Goal: Find contact information: Find specific fact

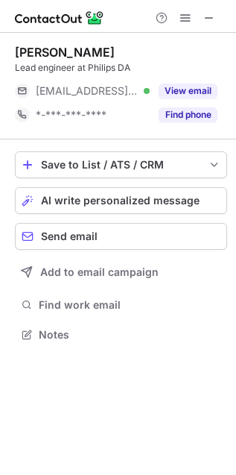
scroll to position [324, 236]
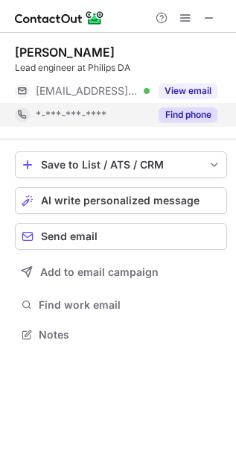
click at [178, 114] on button "Find phone" at bounding box center [188, 114] width 59 height 15
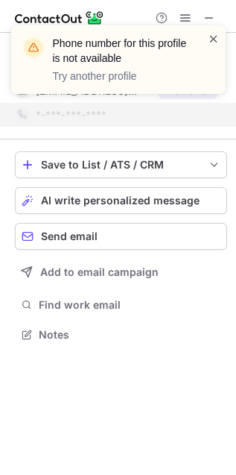
click at [215, 36] on span at bounding box center [214, 38] width 12 height 15
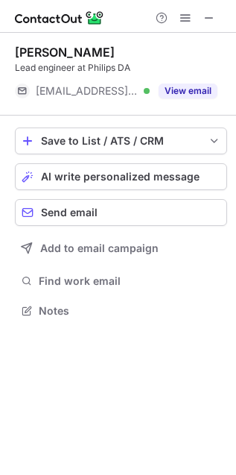
scroll to position [7, 7]
click at [205, 19] on span at bounding box center [210, 18] width 12 height 12
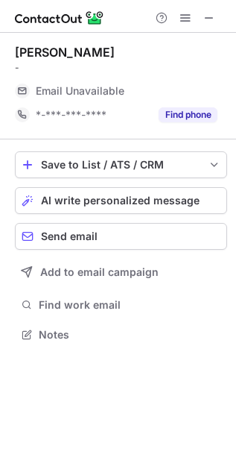
scroll to position [324, 236]
click at [206, 14] on span at bounding box center [210, 18] width 12 height 12
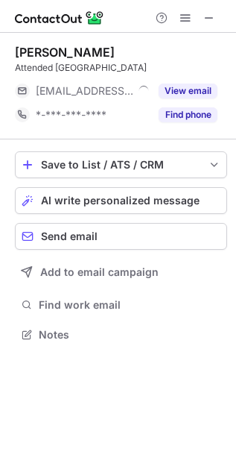
scroll to position [324, 236]
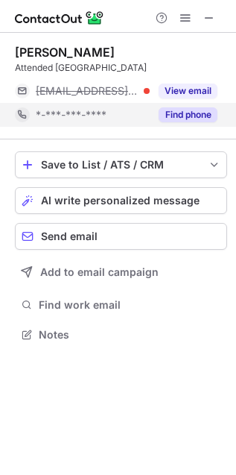
click at [183, 117] on button "Find phone" at bounding box center [188, 114] width 59 height 15
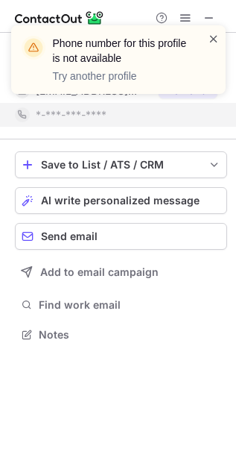
click at [213, 32] on span at bounding box center [214, 38] width 12 height 15
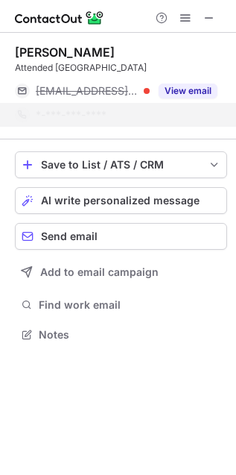
click at [213, 13] on div "Phone number for this profile is not available Try another profile" at bounding box center [118, 65] width 239 height 110
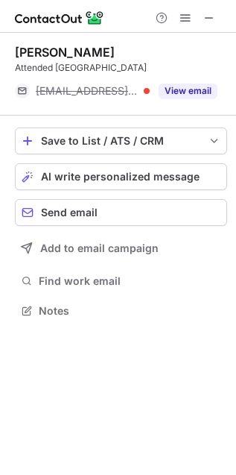
scroll to position [7, 7]
click at [210, 14] on span at bounding box center [210, 18] width 12 height 12
click at [195, 14] on button at bounding box center [186, 18] width 18 height 18
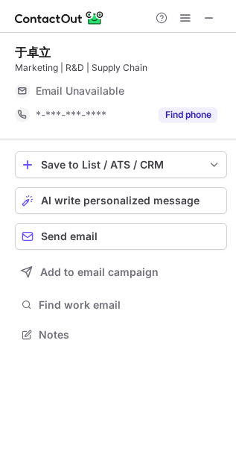
scroll to position [324, 236]
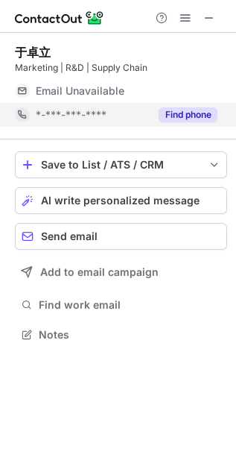
click at [183, 116] on button "Find phone" at bounding box center [188, 114] width 59 height 15
click at [150, 116] on div "*-***-***-****" at bounding box center [93, 114] width 114 height 13
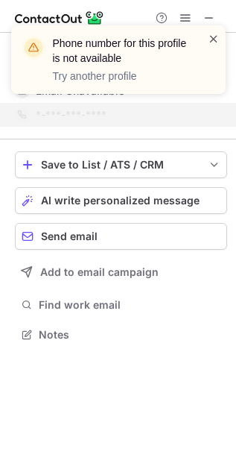
click at [215, 40] on span at bounding box center [214, 38] width 12 height 15
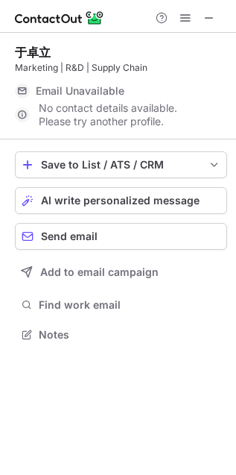
click at [207, 16] on div "Phone number for this profile is not available Try another profile" at bounding box center [118, 65] width 239 height 110
click at [213, 17] on span at bounding box center [210, 18] width 12 height 12
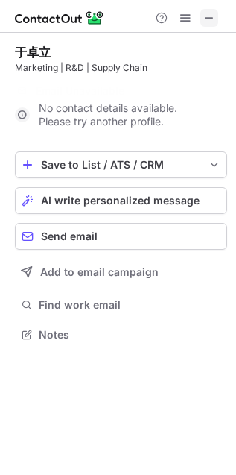
click at [207, 17] on span at bounding box center [210, 18] width 12 height 12
click at [204, 17] on span at bounding box center [210, 18] width 12 height 12
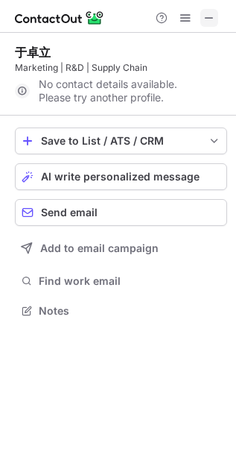
click at [209, 16] on span at bounding box center [210, 18] width 12 height 12
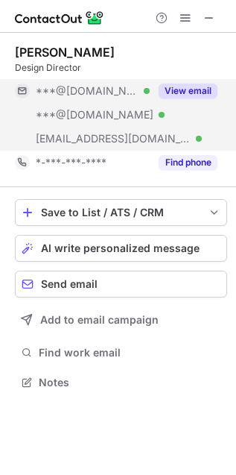
scroll to position [371, 236]
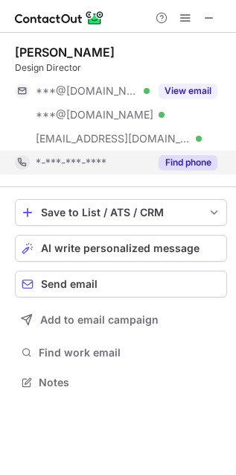
click at [171, 165] on button "Find phone" at bounding box center [188, 162] width 59 height 15
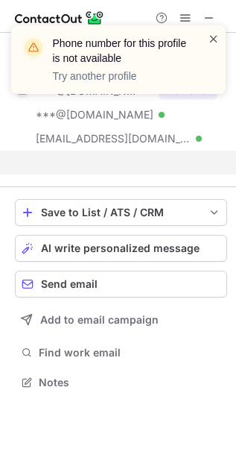
click at [212, 39] on span at bounding box center [214, 38] width 12 height 15
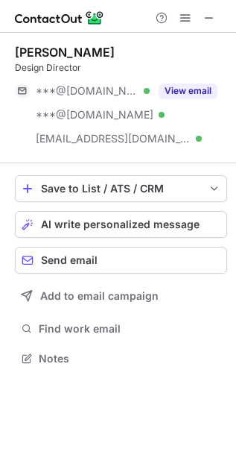
scroll to position [348, 236]
